Goal: Task Accomplishment & Management: Manage account settings

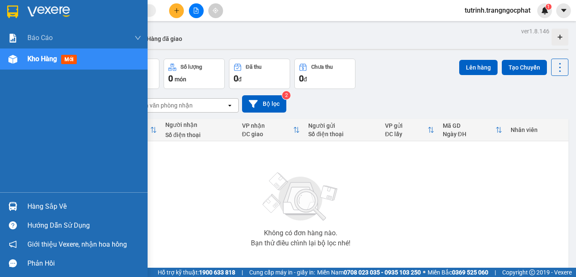
click at [44, 207] on div "Hàng sắp về" at bounding box center [84, 206] width 114 height 13
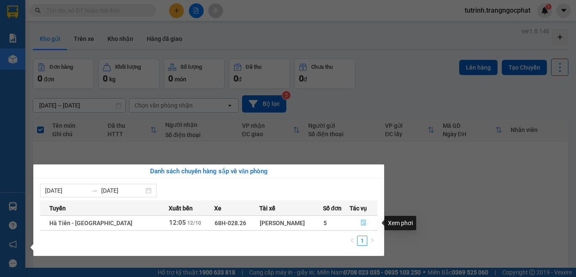
click at [362, 221] on icon "file-done" at bounding box center [363, 223] width 5 height 6
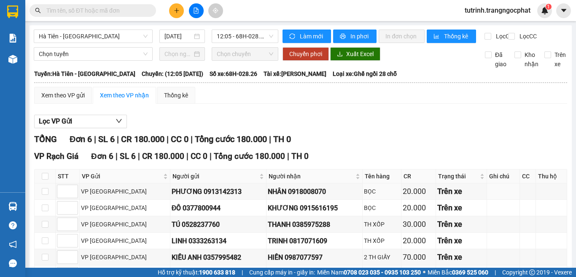
scroll to position [42, 0]
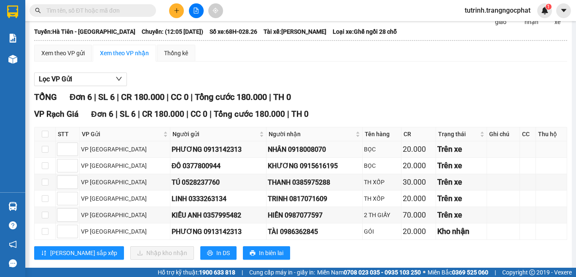
click at [288, 153] on div "NHÂN 0918008070" at bounding box center [314, 149] width 93 height 11
copy div "0918008070"
click at [291, 171] on div "KHƯƠNG 0915616195" at bounding box center [314, 166] width 93 height 11
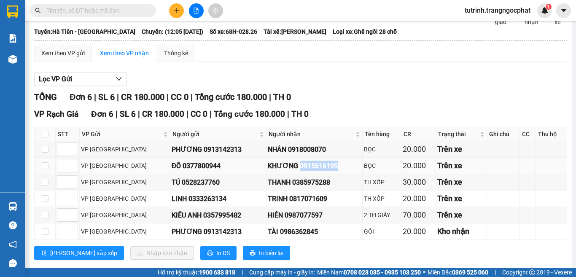
copy div "0915616195"
click at [282, 204] on div "TRINH 0817071609" at bounding box center [314, 198] width 93 height 11
click at [275, 220] on div "HIỀN 0987077597" at bounding box center [314, 215] width 93 height 11
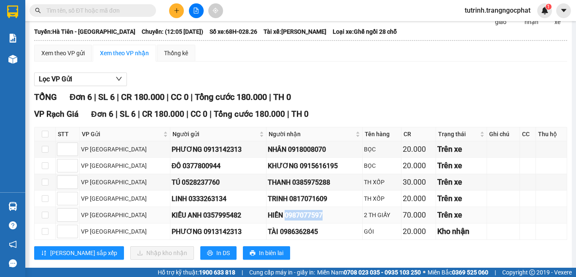
copy div "0987077597"
click at [268, 237] on div "TÀI 0986362845" at bounding box center [314, 231] width 93 height 11
copy div "0986362845"
click at [268, 188] on div "THANH 0385975288" at bounding box center [314, 182] width 93 height 11
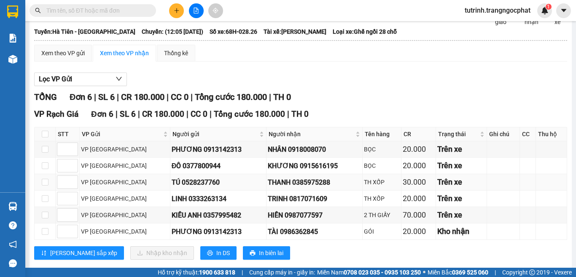
click at [314, 188] on div "THANH 0385975288" at bounding box center [314, 182] width 93 height 11
click at [268, 203] on div "TRINH 0817071609" at bounding box center [314, 198] width 93 height 11
click at [46, 137] on input "checkbox" at bounding box center [45, 134] width 7 height 7
checkbox input "true"
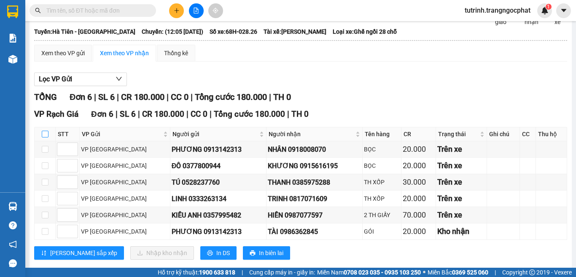
checkbox input "true"
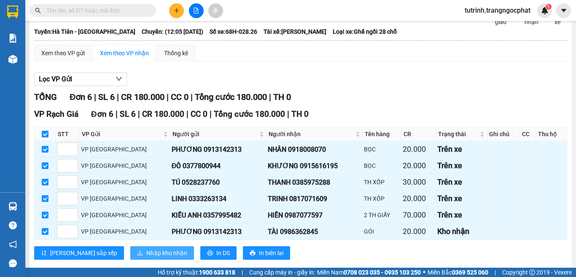
click at [146, 257] on span "Nhập kho nhận" at bounding box center [166, 252] width 41 height 9
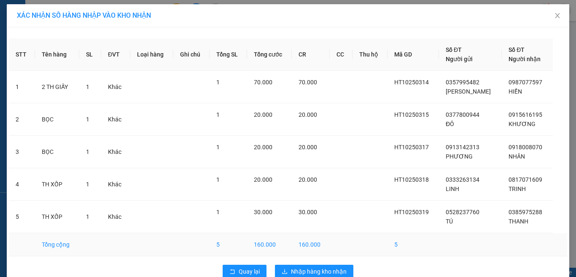
scroll to position [18, 0]
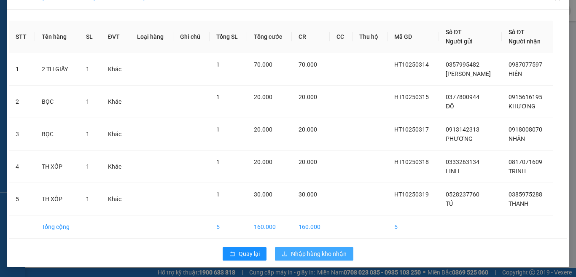
click at [296, 257] on span "Nhập hàng kho nhận" at bounding box center [319, 253] width 56 height 9
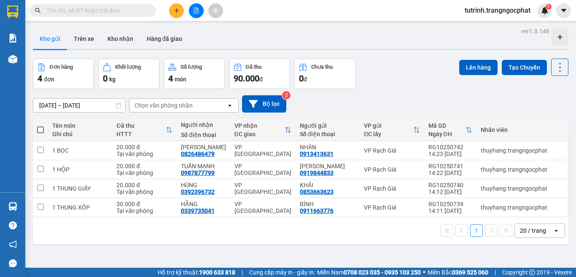
click at [85, 12] on input "text" at bounding box center [95, 10] width 99 height 9
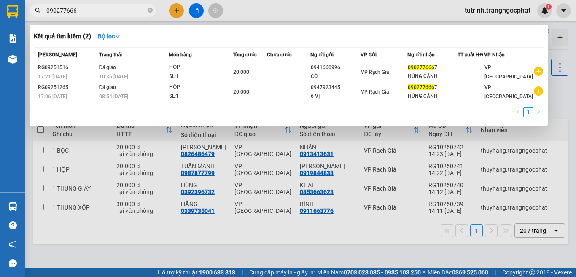
type input "0902776667"
click at [152, 10] on icon "close-circle" at bounding box center [150, 10] width 5 height 5
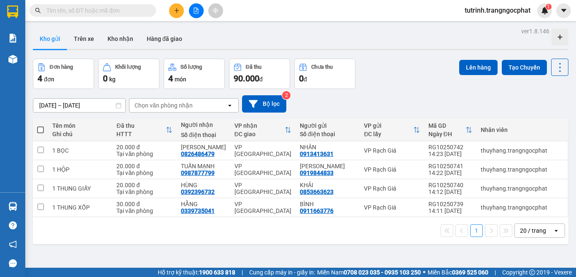
click at [177, 7] on button at bounding box center [176, 10] width 15 height 15
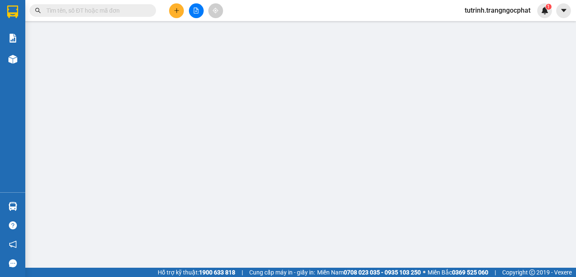
click at [109, 9] on div "TẠO ĐƠN HÀNG Yêu cầu xuất hóa đơn điện tử Transit Pickup Surcharge Ids Transit …" at bounding box center [288, 138] width 576 height 277
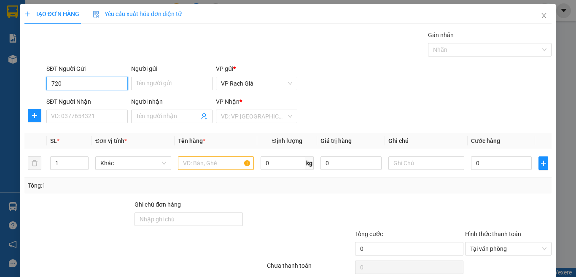
click at [94, 87] on input "720" at bounding box center [86, 83] width 81 height 13
type input "7"
type input "720"
click at [91, 120] on input "SĐT Người Nhận" at bounding box center [86, 116] width 81 height 13
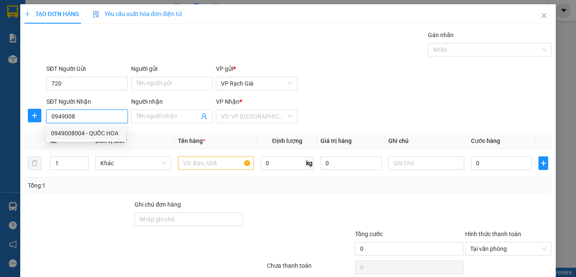
click at [73, 132] on div "0949008004 - QUỐC HOA" at bounding box center [86, 133] width 70 height 9
type input "0949008004"
type input "QUỐC HOA"
type input "20.000"
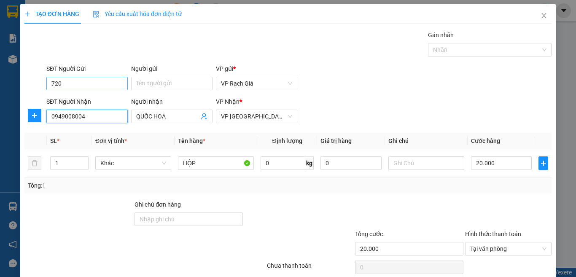
type input "0949008004"
click at [66, 85] on input "720" at bounding box center [86, 83] width 81 height 13
type input "7"
click at [111, 116] on input "0949008004" at bounding box center [86, 116] width 81 height 13
click at [79, 80] on input "720" at bounding box center [86, 83] width 81 height 13
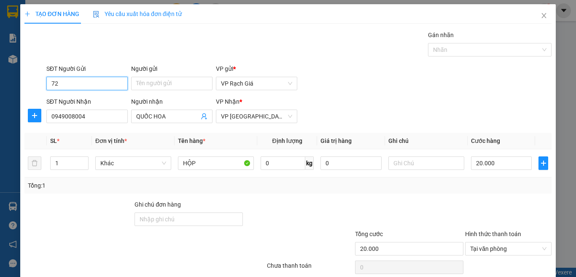
type input "7"
type input "720"
click at [166, 84] on input "Người gửi" at bounding box center [171, 83] width 81 height 13
click at [166, 88] on input "THANH" at bounding box center [171, 83] width 81 height 13
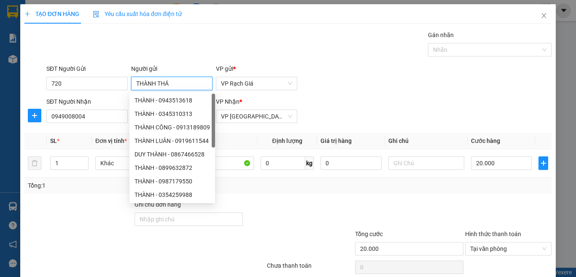
type input "THÀNH THÁI"
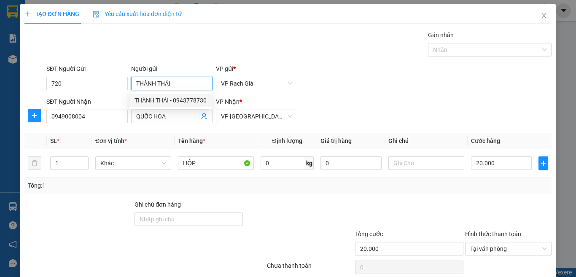
click at [175, 97] on div "THÀNH THÁI - 0943778730" at bounding box center [170, 100] width 72 height 9
type input "0943778730"
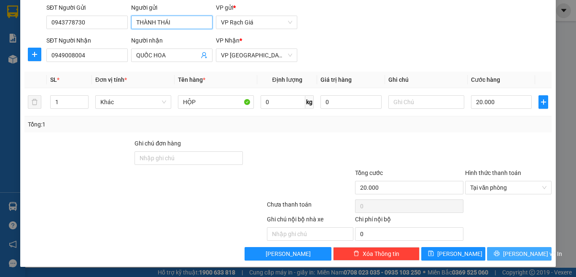
type input "THÀNH THÁI"
click at [512, 250] on span "Lưu và In" at bounding box center [532, 253] width 59 height 9
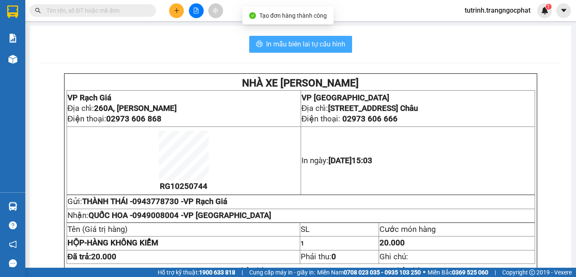
click at [309, 51] on button "In mẫu biên lai tự cấu hình" at bounding box center [300, 44] width 103 height 17
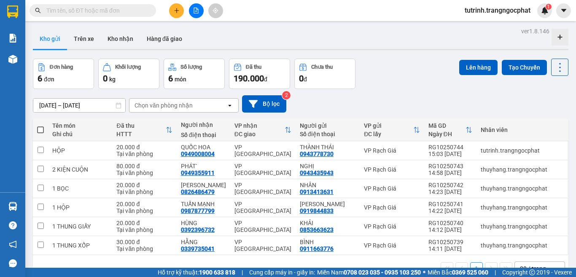
click at [41, 128] on span at bounding box center [40, 129] width 7 height 7
click at [40, 126] on input "checkbox" at bounding box center [40, 126] width 0 height 0
checkbox input "true"
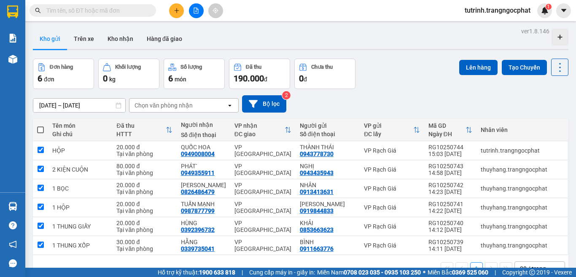
checkbox input "true"
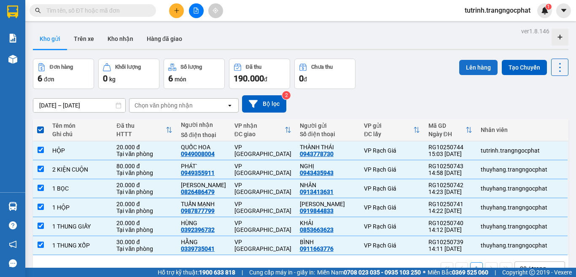
click at [482, 69] on button "Lên hàng" at bounding box center [478, 67] width 38 height 15
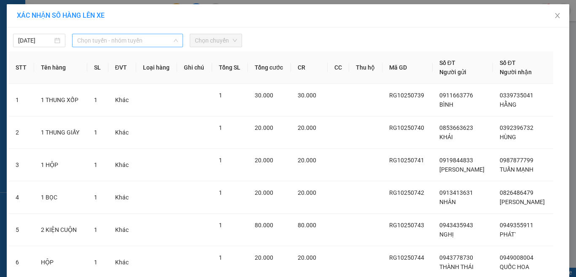
click at [162, 47] on div "Chọn tuyến - nhóm tuyến" at bounding box center [127, 40] width 111 height 13
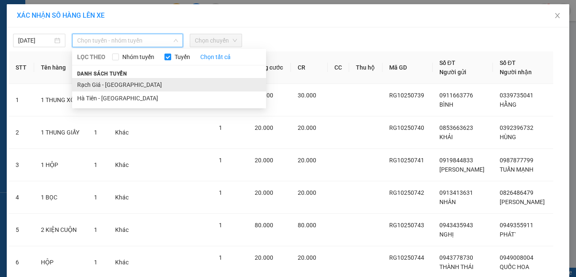
click at [129, 83] on li "Rạch Giá - Hà Tiên" at bounding box center [169, 84] width 194 height 13
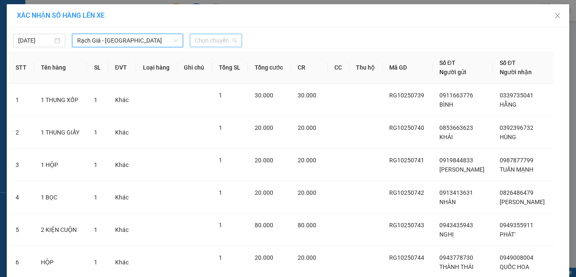
click at [206, 36] on span "Chọn chuyến" at bounding box center [216, 40] width 42 height 13
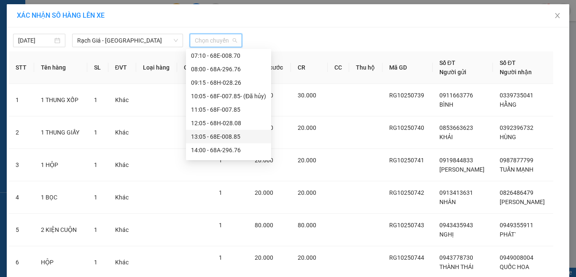
scroll to position [84, 0]
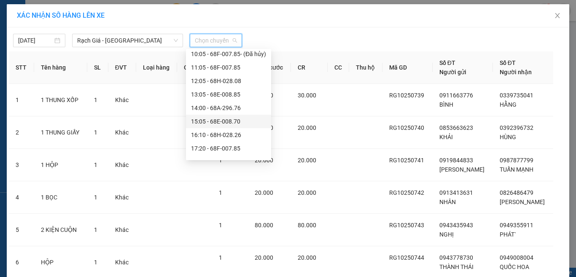
click at [207, 121] on div "15:05 - 68E-008.70" at bounding box center [228, 121] width 75 height 9
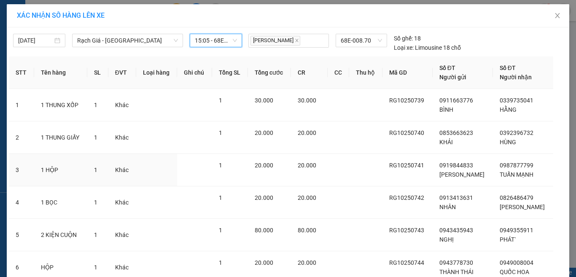
scroll to position [68, 0]
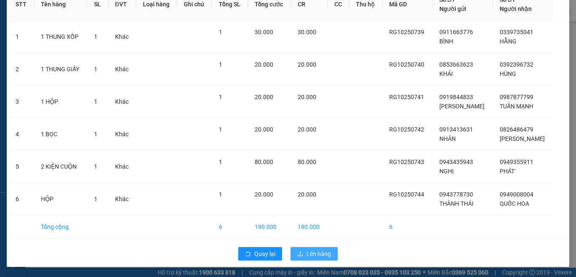
click at [331, 254] on button "Lên hàng" at bounding box center [313, 253] width 47 height 13
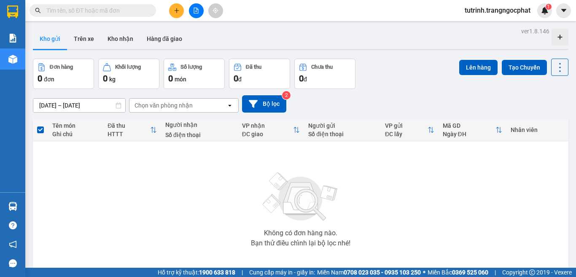
click at [124, 7] on input "text" at bounding box center [95, 10] width 99 height 9
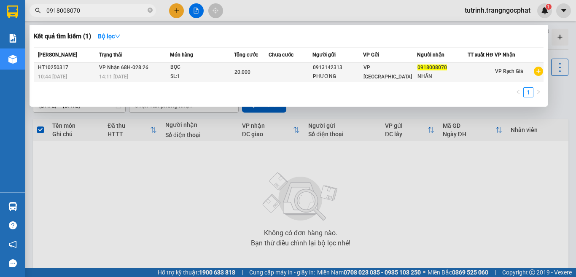
type input "0918008070"
click at [392, 68] on div "VP [GEOGRAPHIC_DATA]" at bounding box center [389, 72] width 53 height 19
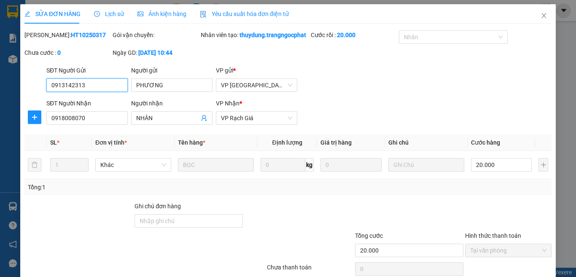
scroll to position [72, 0]
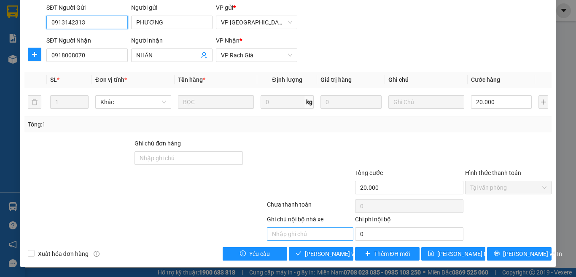
type input "0913142313"
type input "PHƯƠNG"
type input "0918008070"
type input "NHÂN"
type input "20.000"
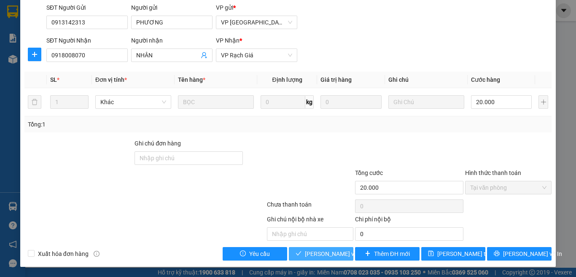
click at [327, 253] on span "Lưu và Giao hàng" at bounding box center [345, 253] width 81 height 9
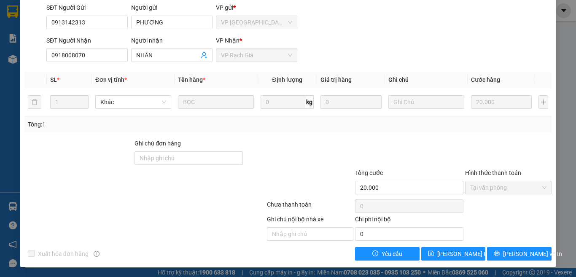
scroll to position [0, 0]
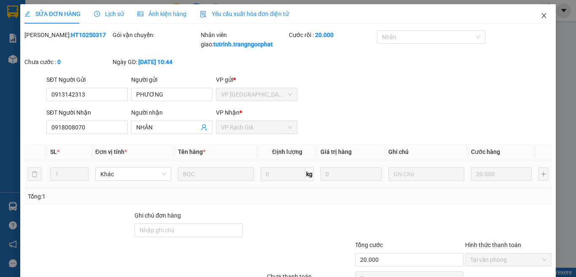
click at [540, 19] on icon "close" at bounding box center [543, 15] width 7 height 7
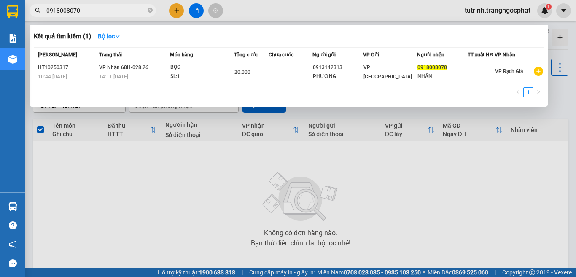
click at [131, 7] on input "0918008070" at bounding box center [95, 10] width 99 height 9
click at [150, 9] on icon "close-circle" at bounding box center [150, 10] width 5 height 5
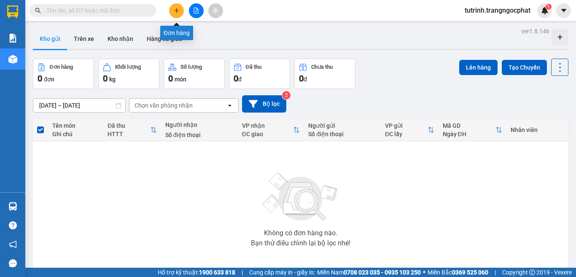
click at [180, 11] on button at bounding box center [176, 10] width 15 height 15
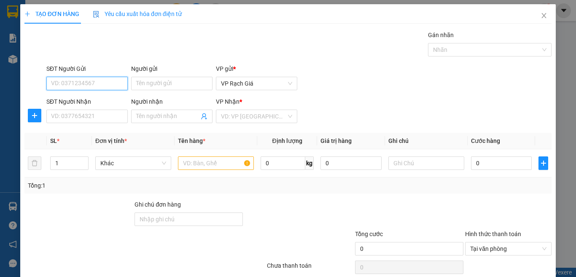
click at [105, 78] on input "SĐT Người Gửi" at bounding box center [86, 83] width 81 height 13
click at [105, 97] on div "0825938777 - NĂNG" at bounding box center [86, 100] width 70 height 9
type input "0825938777"
type input "NĂNG"
type input "0829950555"
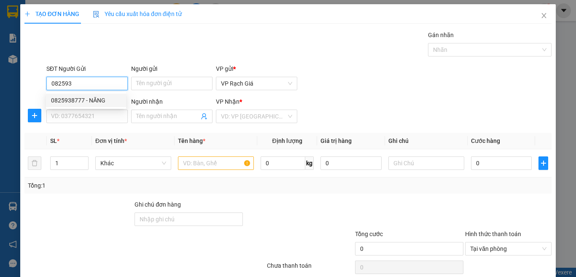
type input "THÀNH"
type input "20.000"
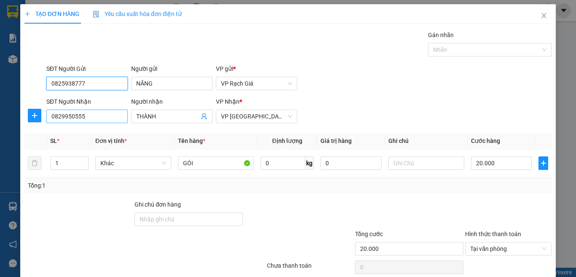
type input "0825938777"
click at [106, 117] on input "0829950555" at bounding box center [86, 116] width 81 height 13
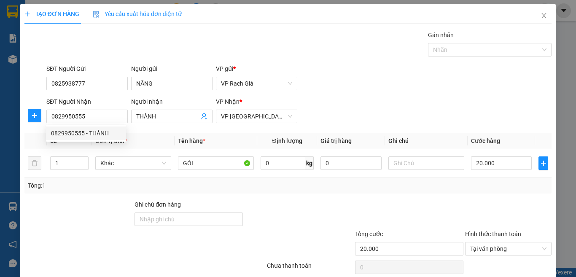
click at [479, 111] on div "SĐT Người Nhận 0829950555 Người nhận THÀNH VP Nhận * VP Hà Tiên" at bounding box center [299, 112] width 508 height 30
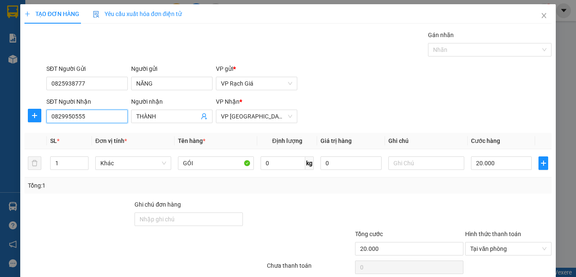
click at [102, 116] on input "0829950555" at bounding box center [86, 116] width 81 height 13
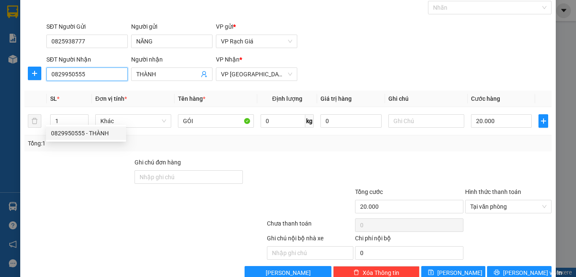
click at [65, 77] on input "0829950555" at bounding box center [86, 73] width 81 height 13
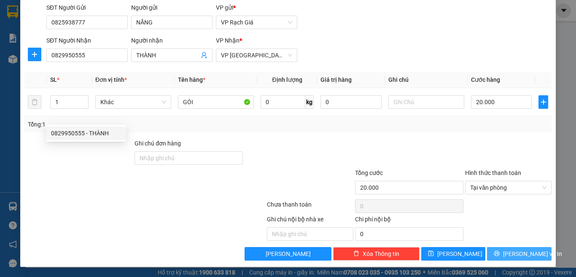
click at [522, 257] on span "Lưu và In" at bounding box center [532, 253] width 59 height 9
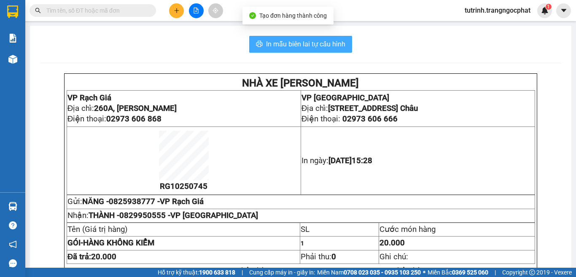
drag, startPoint x: 294, startPoint y: 45, endPoint x: 305, endPoint y: 73, distance: 30.1
click at [294, 45] on span "In mẫu biên lai tự cấu hình" at bounding box center [305, 44] width 79 height 11
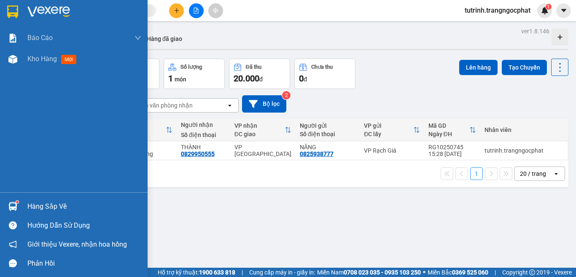
click at [30, 207] on div "Hàng sắp về" at bounding box center [84, 206] width 114 height 13
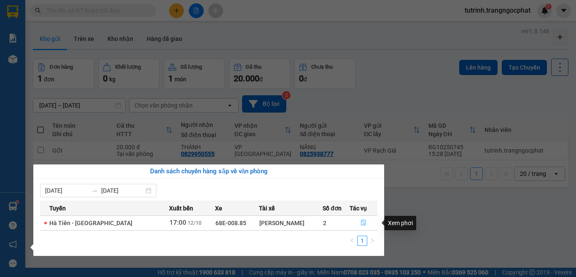
click at [361, 225] on icon "file-done" at bounding box center [363, 223] width 5 height 6
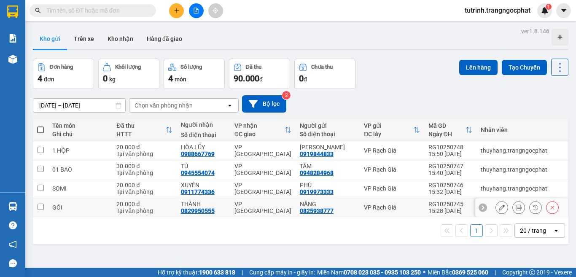
click at [57, 200] on td "GÓI" at bounding box center [80, 207] width 64 height 19
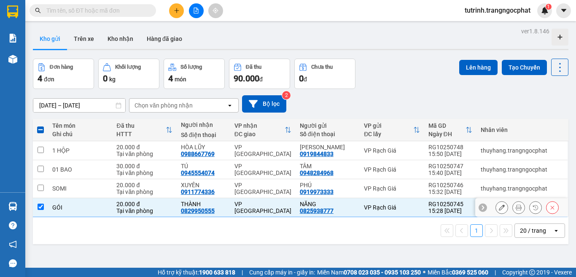
click at [40, 207] on input "checkbox" at bounding box center [41, 207] width 6 height 6
checkbox input "false"
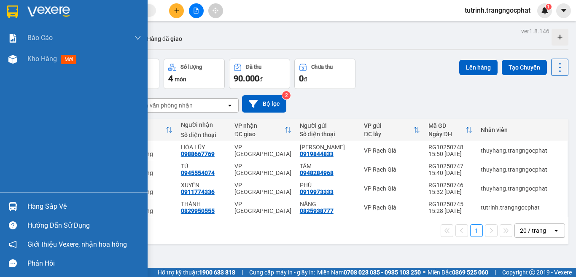
click at [12, 205] on img at bounding box center [12, 206] width 9 height 9
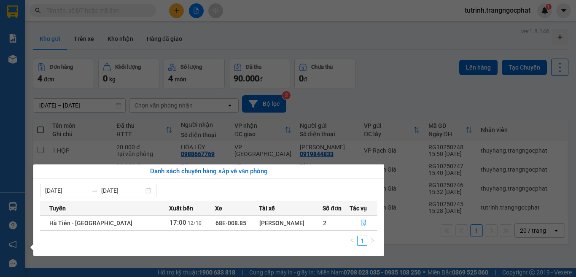
click at [414, 244] on section "Kết quả tìm kiếm ( 1 ) Bộ lọc Mã ĐH Trạng thái Món hàng Tổng cước Chưa cước Ngư…" at bounding box center [288, 138] width 576 height 277
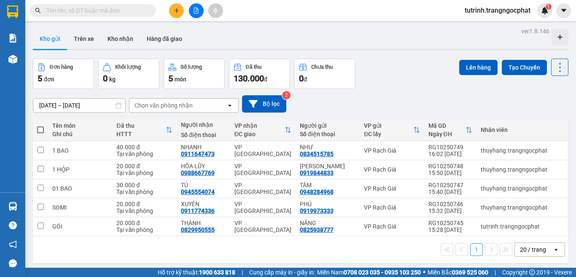
click at [40, 131] on span at bounding box center [40, 129] width 7 height 7
click at [40, 126] on input "checkbox" at bounding box center [40, 126] width 0 height 0
checkbox input "true"
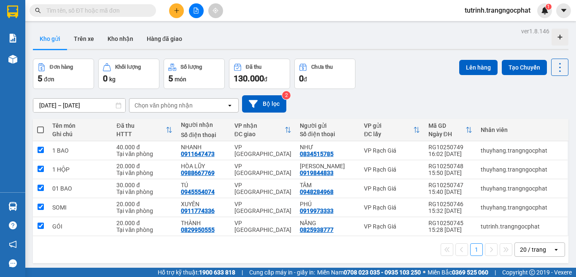
checkbox input "true"
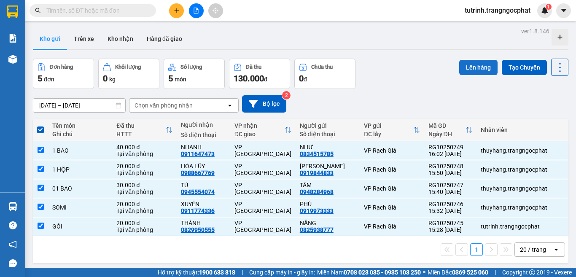
click at [468, 67] on button "Lên hàng" at bounding box center [478, 67] width 38 height 15
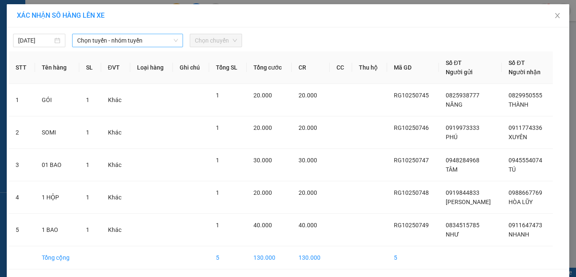
click at [148, 44] on span "Chọn tuyến - nhóm tuyến" at bounding box center [127, 40] width 101 height 13
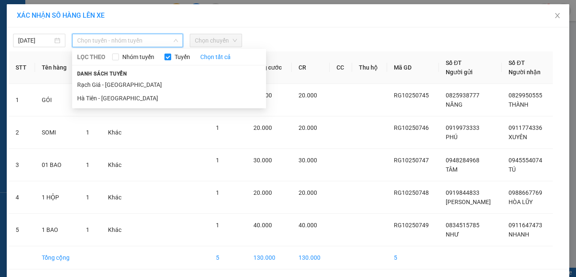
drag, startPoint x: 123, startPoint y: 82, endPoint x: 158, endPoint y: 62, distance: 40.4
click at [123, 83] on li "Rạch Giá - Hà Tiên" at bounding box center [169, 84] width 194 height 13
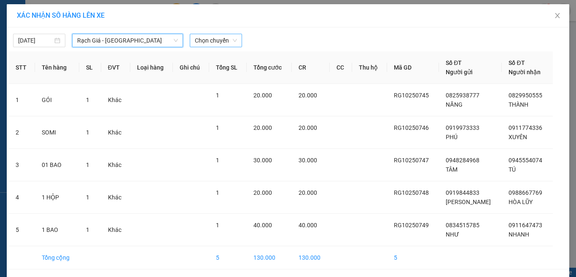
click at [210, 41] on span "Chọn chuyến" at bounding box center [216, 40] width 42 height 13
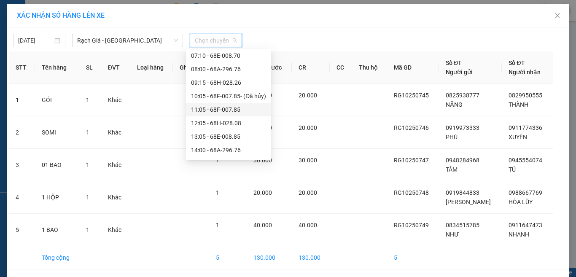
scroll to position [108, 0]
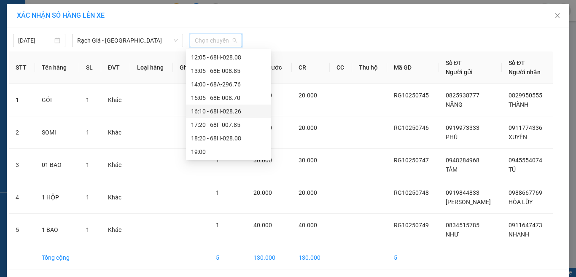
click at [206, 112] on div "16:10 - 68H-028.26" at bounding box center [228, 111] width 75 height 9
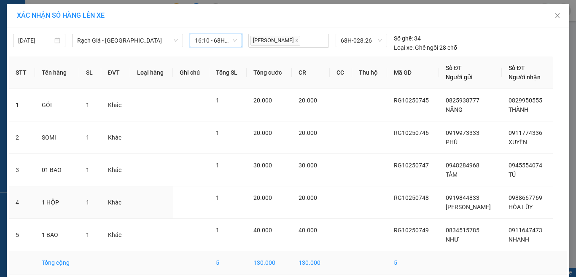
scroll to position [36, 0]
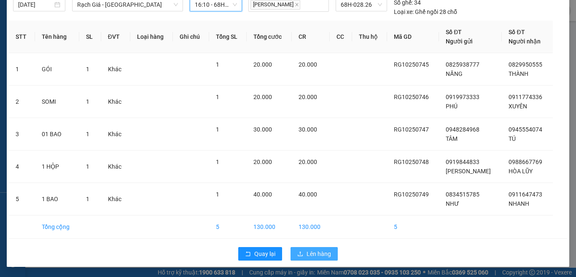
click at [320, 251] on span "Lên hàng" at bounding box center [318, 253] width 24 height 9
